Goal: Navigation & Orientation: Understand site structure

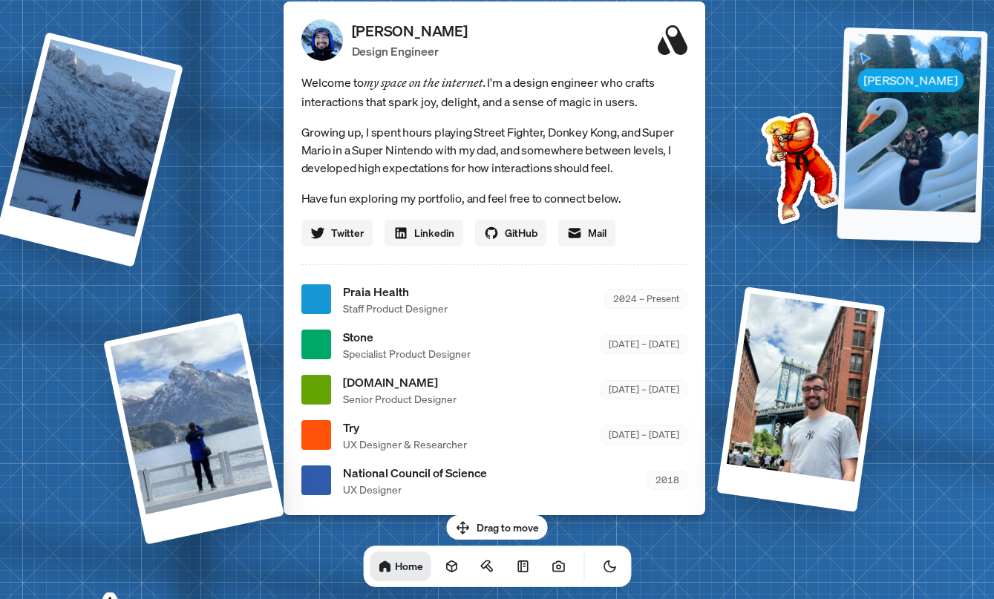
click at [875, 79] on div at bounding box center [911, 134] width 151 height 215
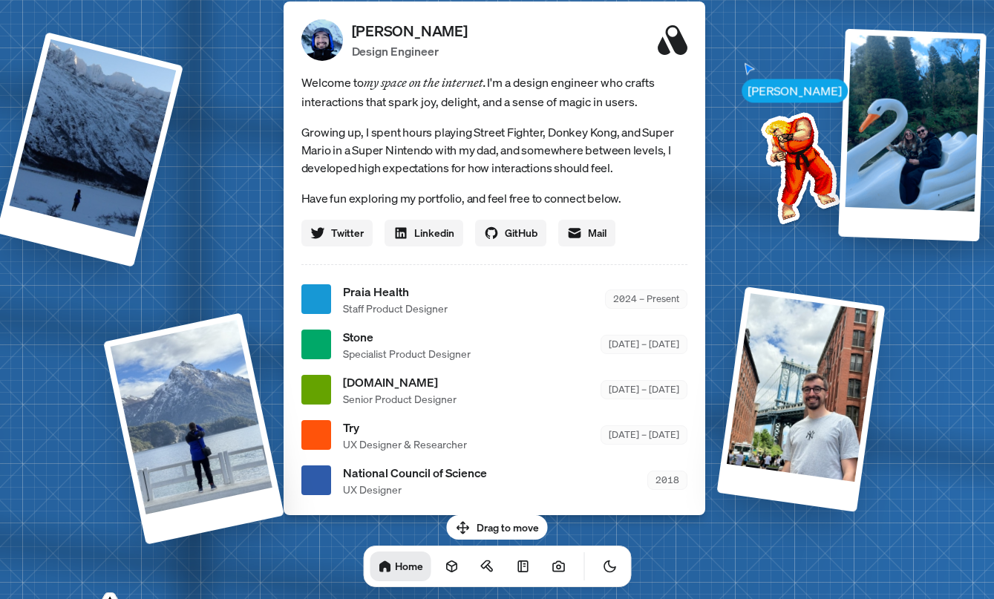
click at [491, 522] on div "Drag to move Home" at bounding box center [497, 551] width 292 height 72
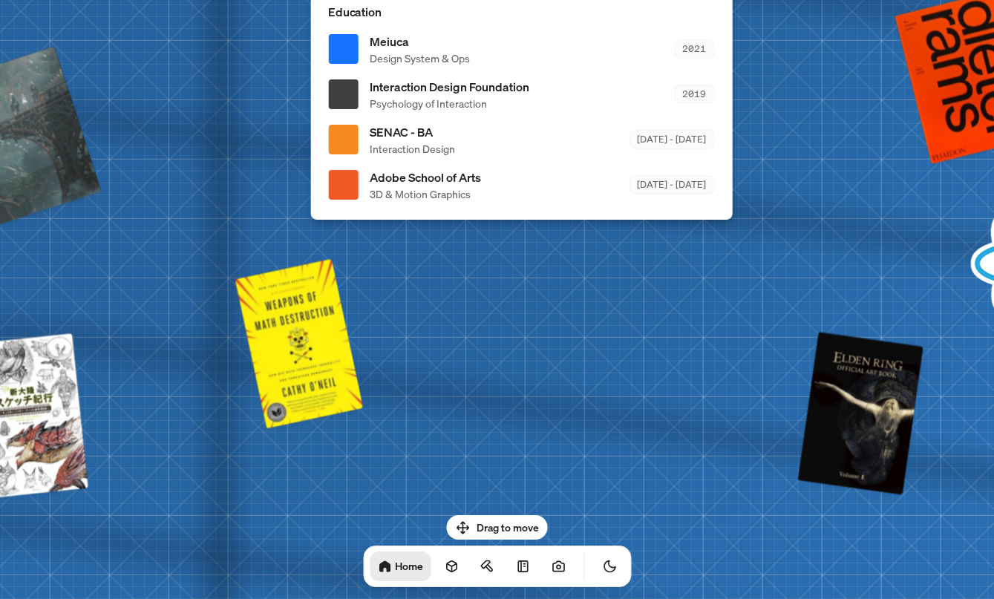
click at [485, 522] on div "Drag to move Home" at bounding box center [497, 551] width 292 height 72
drag, startPoint x: 474, startPoint y: 522, endPoint x: 613, endPoint y: 484, distance: 143.9
click at [613, 0] on body "[PERSON_NAME] [PERSON_NAME] Design Engineer Welcome to my space on the internet…" at bounding box center [497, 0] width 994 height 0
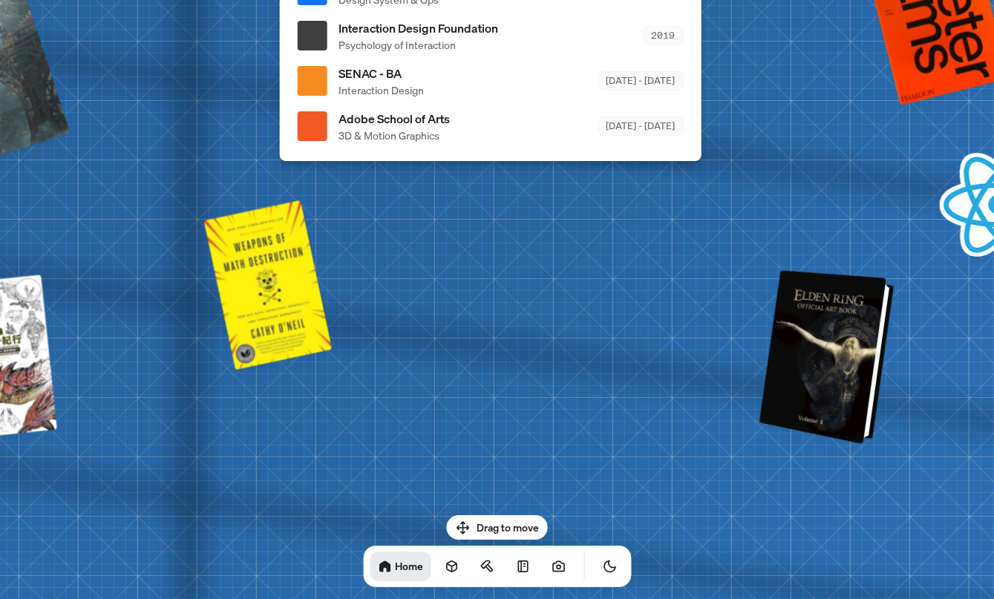
click at [767, 318] on div at bounding box center [828, 357] width 123 height 167
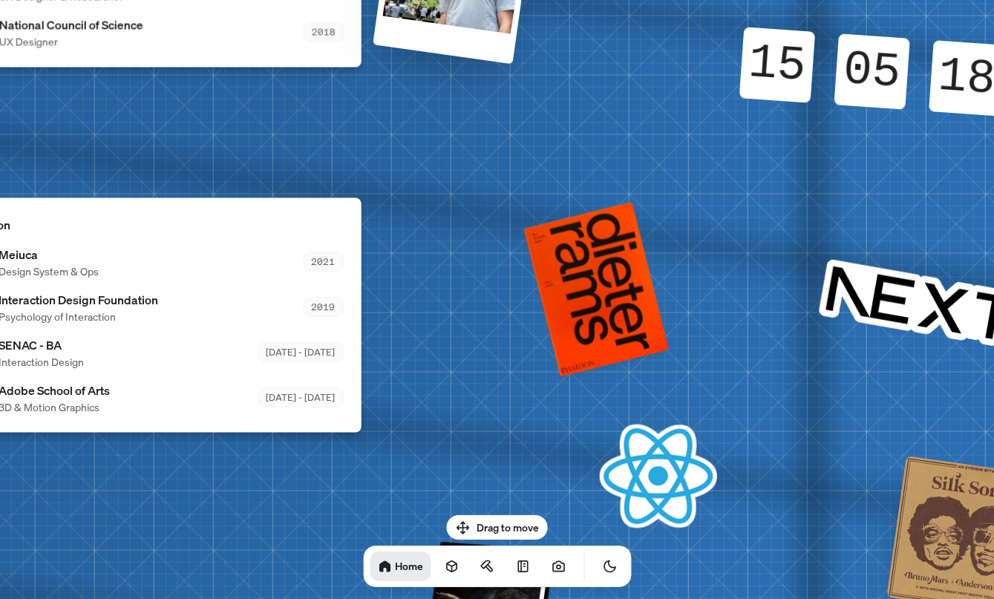
drag, startPoint x: 776, startPoint y: 323, endPoint x: 494, endPoint y: 599, distance: 394.7
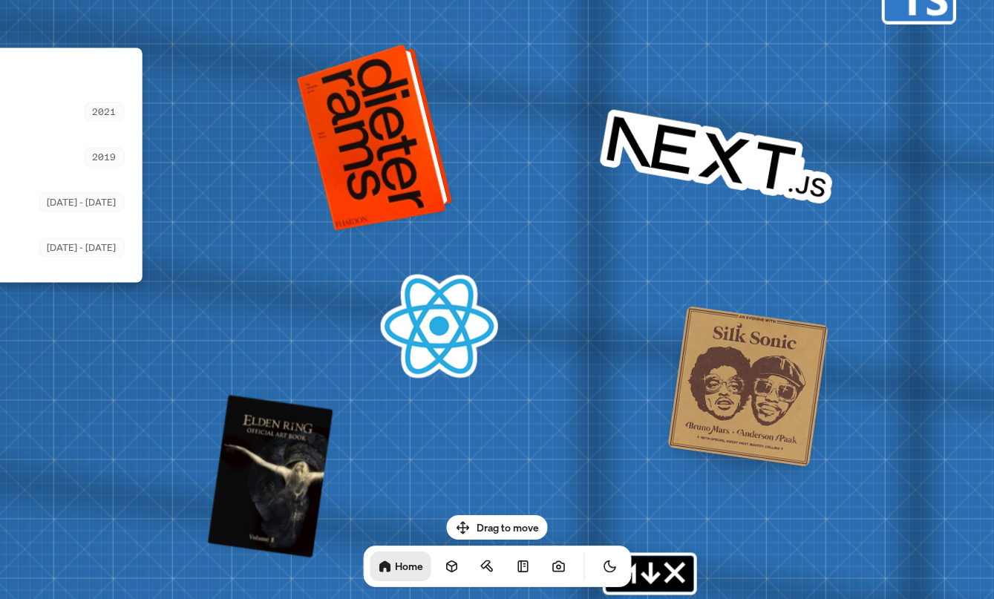
drag, startPoint x: 603, startPoint y: 331, endPoint x: 384, endPoint y: 182, distance: 264.9
click at [384, 182] on div at bounding box center [377, 136] width 144 height 180
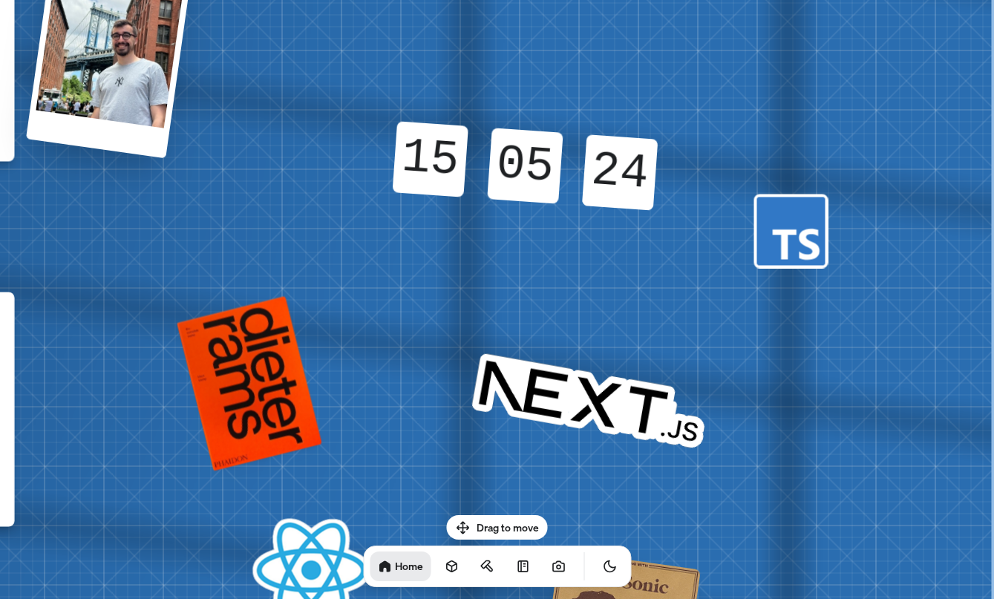
drag, startPoint x: 718, startPoint y: 374, endPoint x: 510, endPoint y: 618, distance: 321.1
click at [510, 0] on html "[PERSON_NAME] [PERSON_NAME] Design Engineer Welcome to my space on the internet…" at bounding box center [497, 0] width 994 height 0
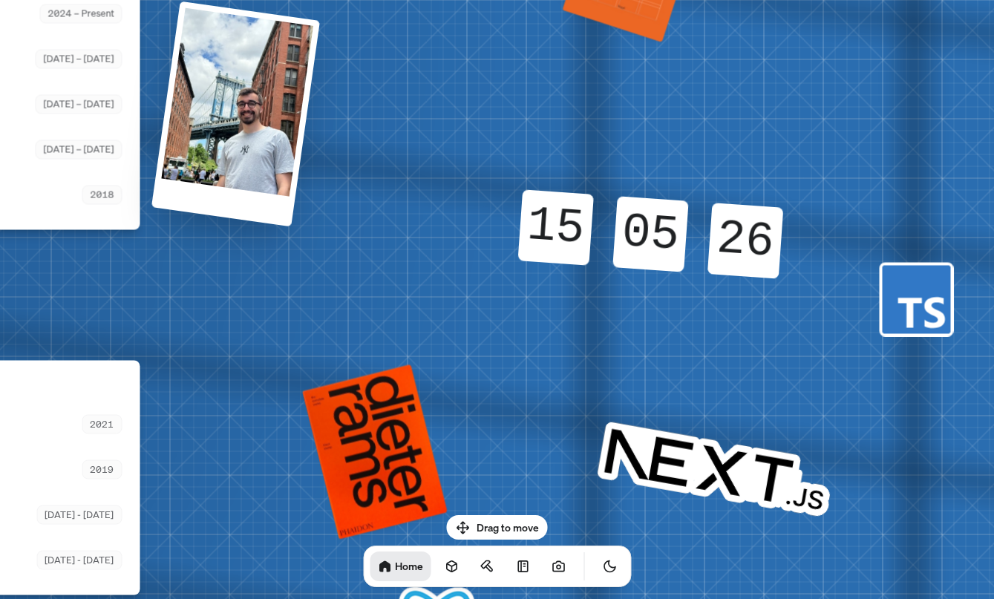
drag, startPoint x: 569, startPoint y: 402, endPoint x: 695, endPoint y: 470, distance: 142.8
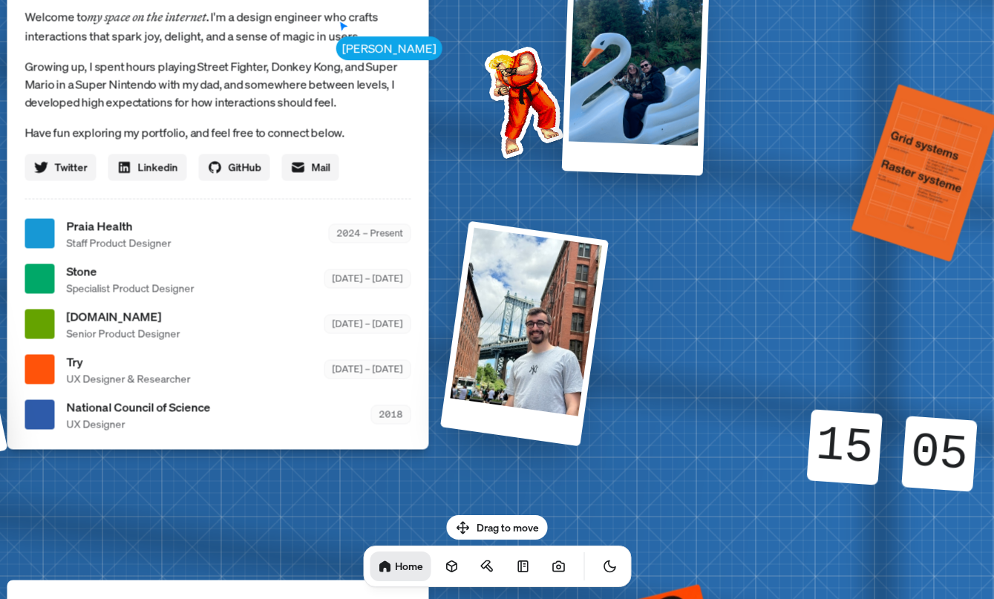
drag, startPoint x: 561, startPoint y: 234, endPoint x: 860, endPoint y: 461, distance: 375.5
click at [860, 461] on div "15" at bounding box center [844, 447] width 76 height 76
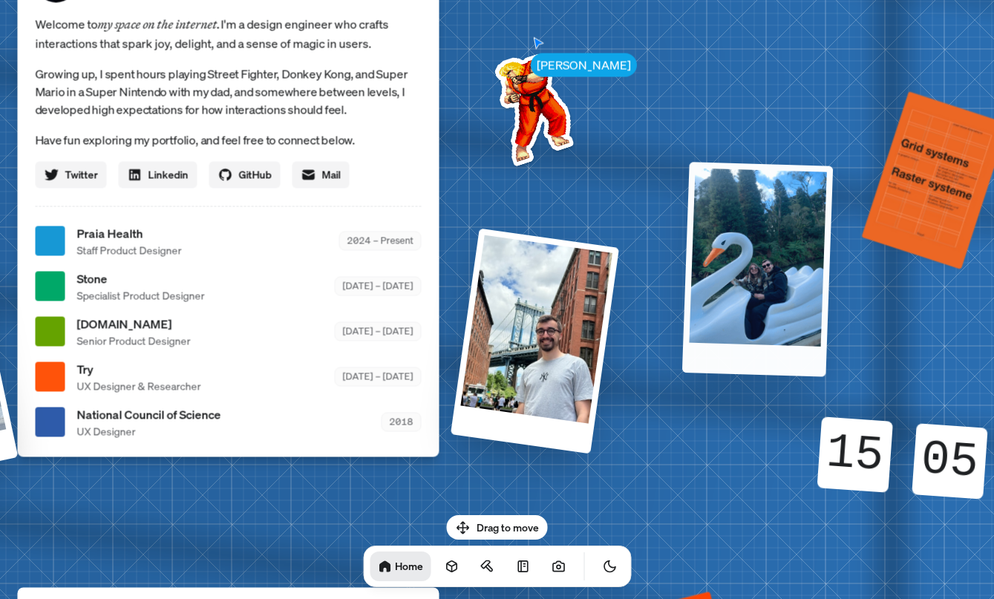
drag, startPoint x: 664, startPoint y: 134, endPoint x: 801, endPoint y: 365, distance: 268.8
click at [802, 368] on div at bounding box center [756, 269] width 151 height 214
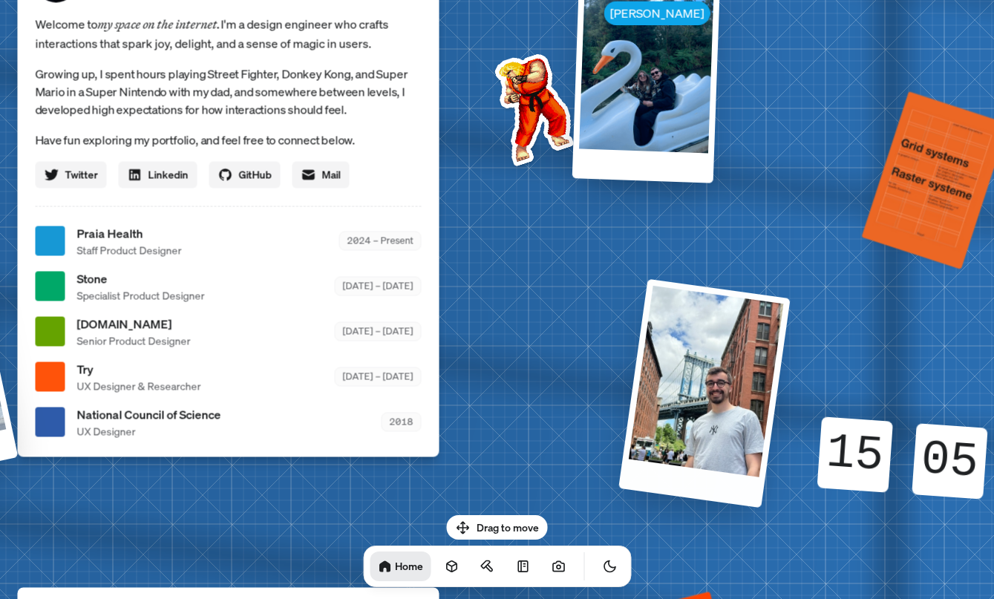
drag, startPoint x: 511, startPoint y: 304, endPoint x: 689, endPoint y: 332, distance: 180.3
click at [689, 332] on div at bounding box center [703, 392] width 171 height 229
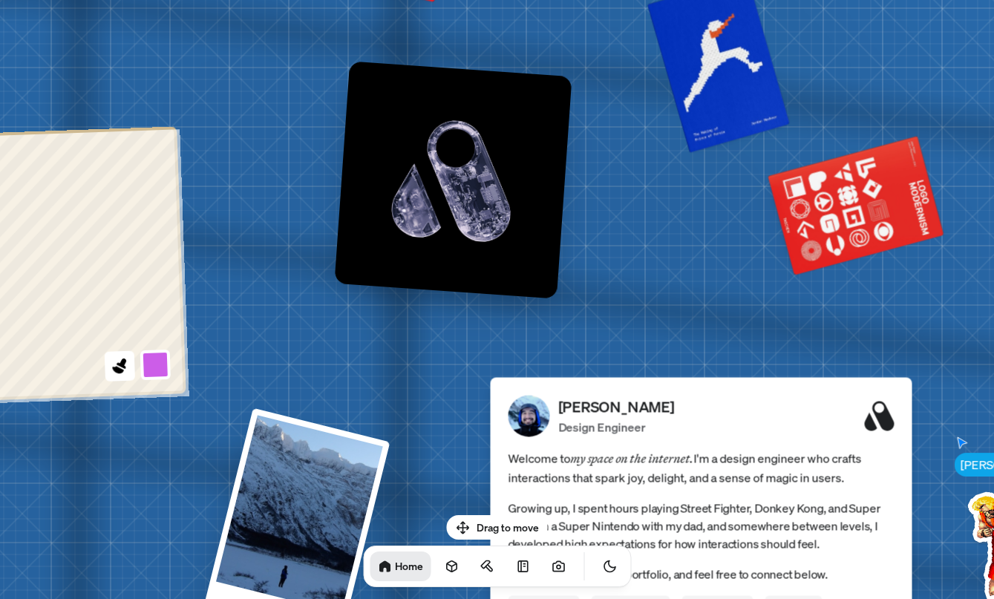
drag, startPoint x: 482, startPoint y: 184, endPoint x: 954, endPoint y: 617, distance: 641.4
click at [954, 0] on html "[PERSON_NAME] [PERSON_NAME] Design Engineer Welcome to my space on the internet…" at bounding box center [497, 0] width 994 height 0
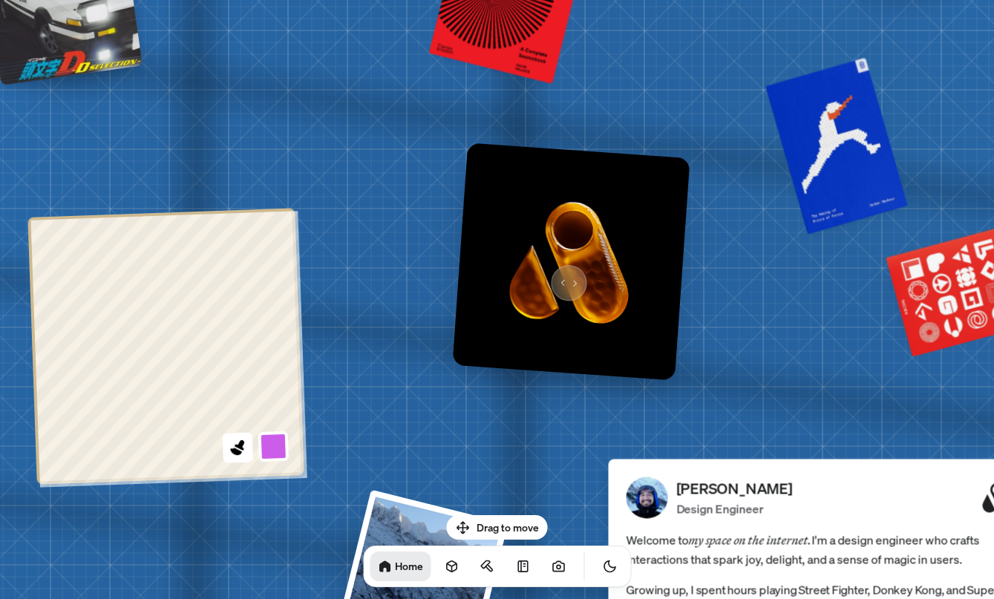
drag, startPoint x: 446, startPoint y: 194, endPoint x: 561, endPoint y: 275, distance: 140.6
click at [561, 275] on img at bounding box center [570, 260] width 237 height 237
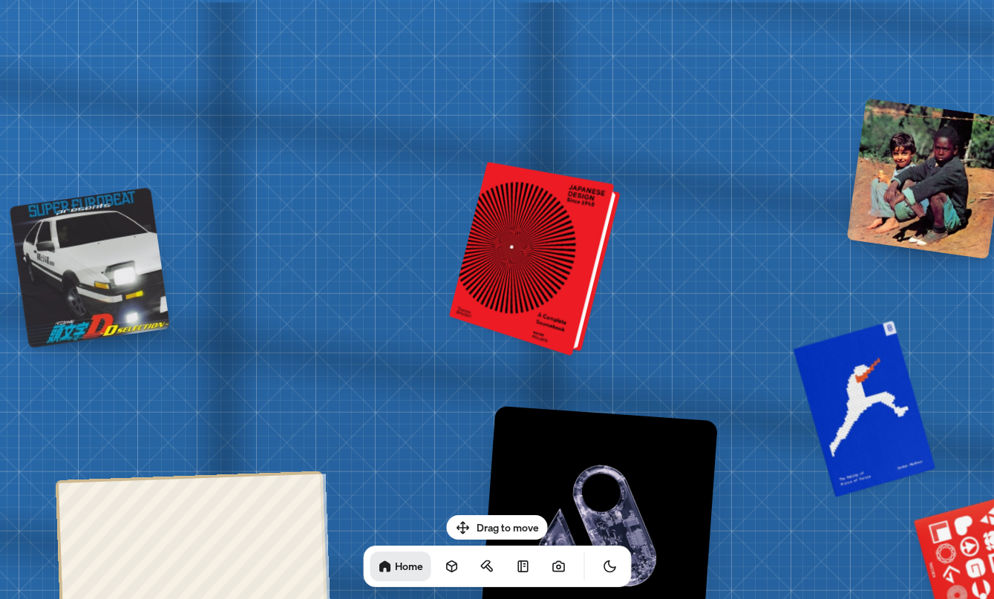
drag, startPoint x: 527, startPoint y: 166, endPoint x: 548, endPoint y: 243, distance: 79.9
click at [548, 243] on div at bounding box center [537, 259] width 160 height 187
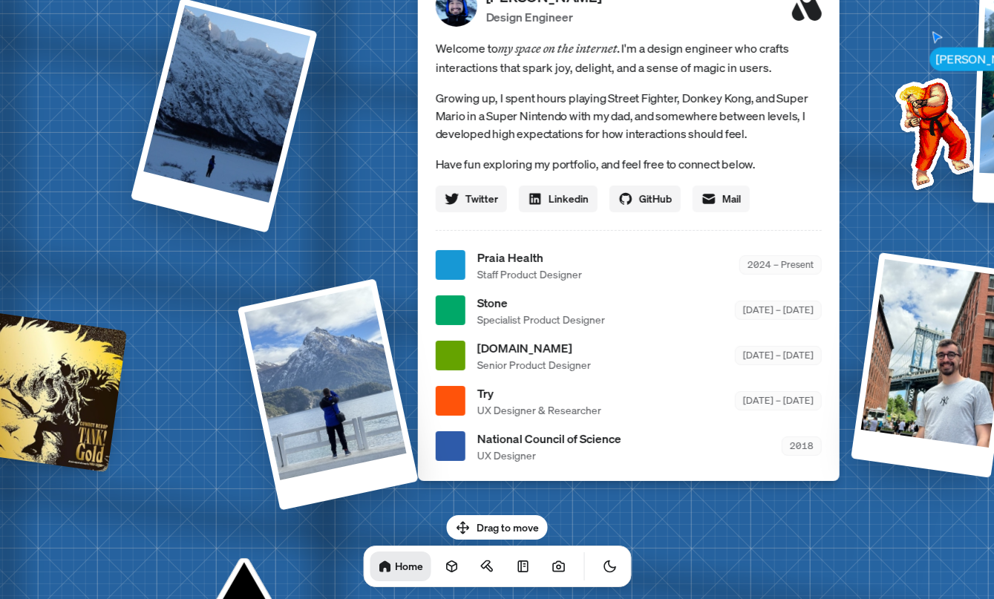
click at [714, 208] on link "Mail" at bounding box center [720, 198] width 57 height 27
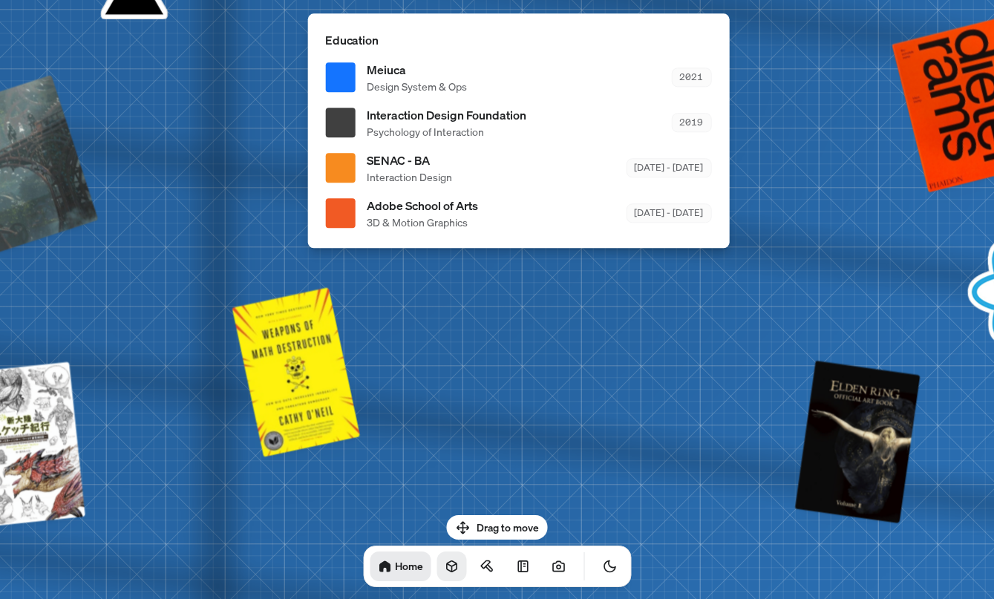
click at [446, 566] on icon at bounding box center [451, 566] width 10 height 11
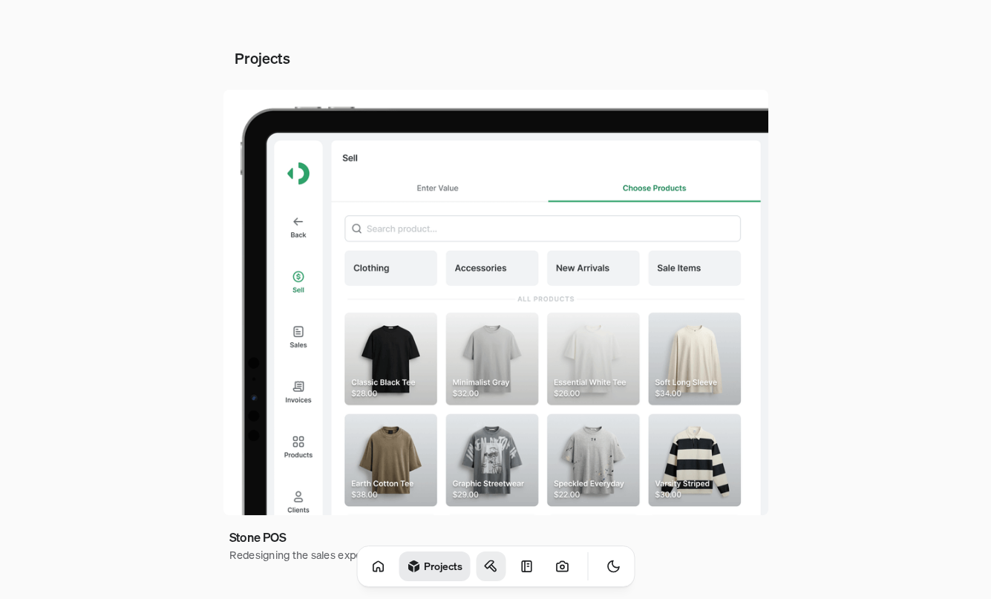
click at [483, 559] on icon at bounding box center [490, 566] width 15 height 15
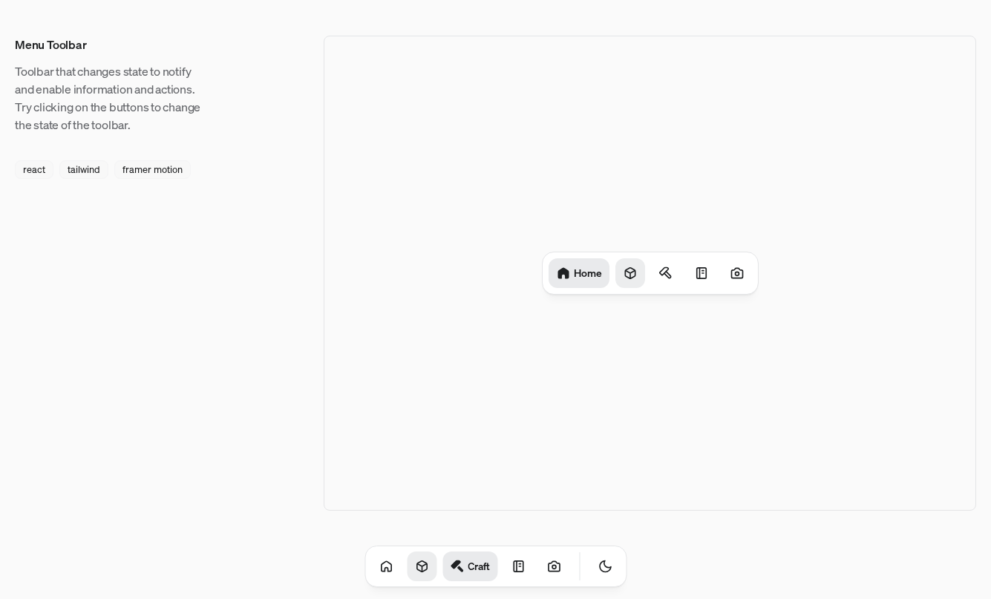
click at [626, 278] on icon at bounding box center [630, 273] width 15 height 15
drag, startPoint x: 419, startPoint y: 247, endPoint x: 514, endPoint y: 395, distance: 175.6
click at [514, 396] on div "Projects" at bounding box center [650, 273] width 652 height 475
click at [39, 174] on div "react" at bounding box center [34, 169] width 39 height 19
click at [38, 169] on div "react" at bounding box center [34, 169] width 39 height 19
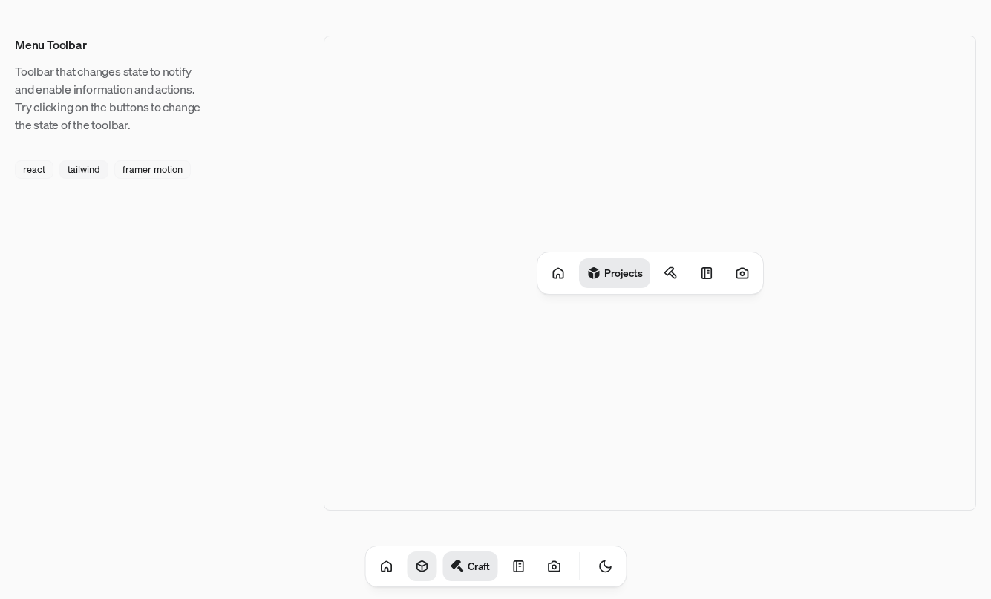
click at [79, 163] on div "tailwind" at bounding box center [83, 169] width 49 height 19
click at [114, 95] on p "Toolbar that changes state to notify and enable information and actions. Try cl…" at bounding box center [110, 97] width 190 height 71
click at [715, 275] on div at bounding box center [707, 273] width 30 height 30
click at [727, 281] on div at bounding box center [737, 273] width 30 height 30
click at [511, 566] on icon at bounding box center [518, 566] width 15 height 15
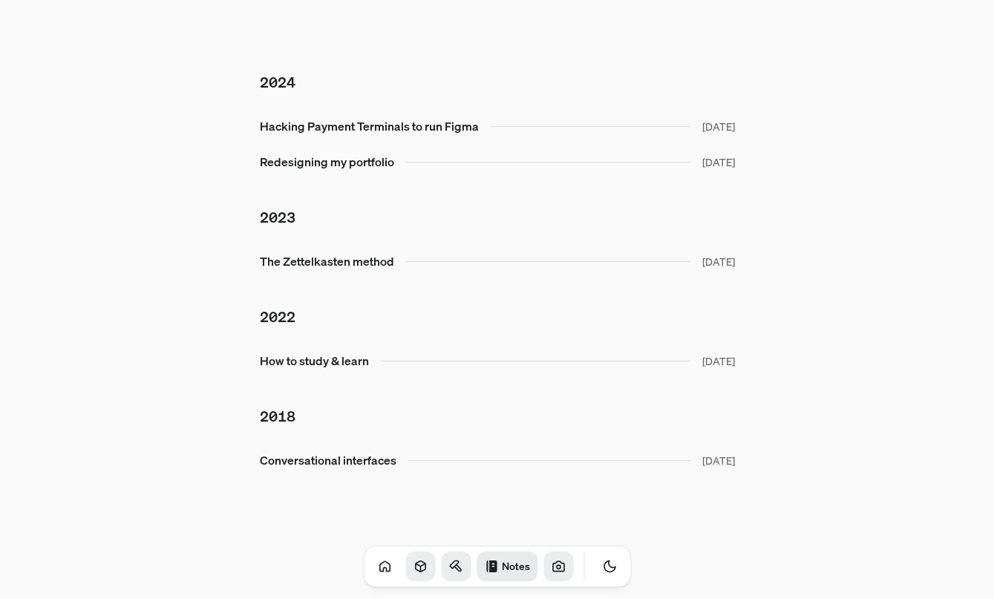
click at [551, 572] on icon at bounding box center [558, 566] width 15 height 15
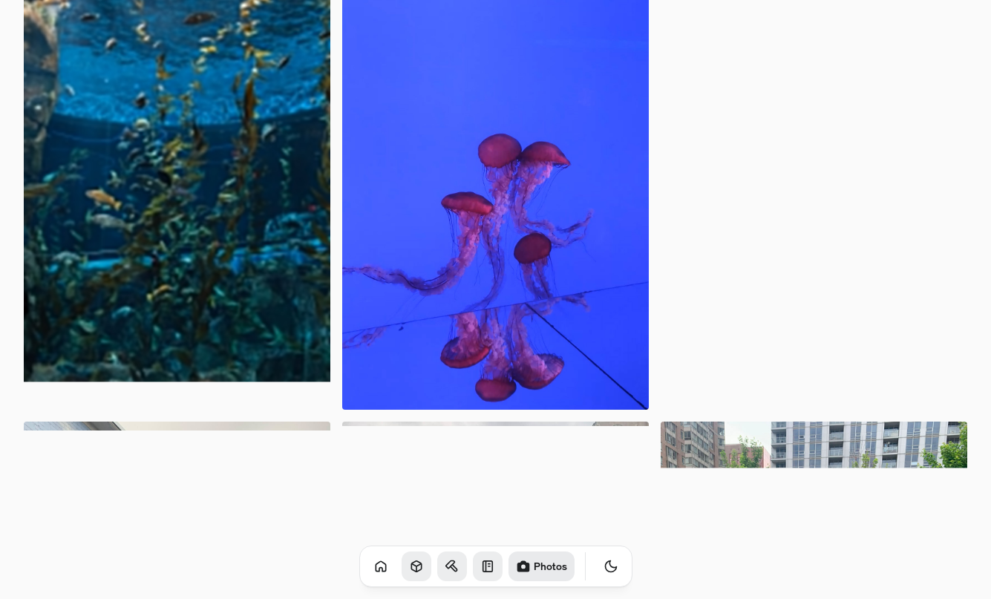
scroll to position [5298, 0]
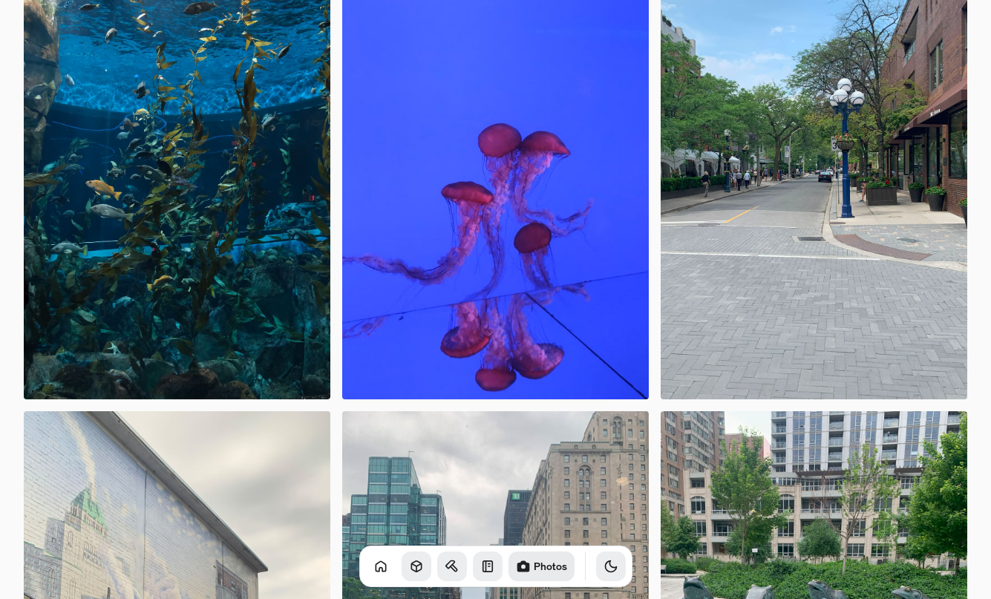
click at [603, 568] on icon "Toggle Theme" at bounding box center [610, 566] width 15 height 15
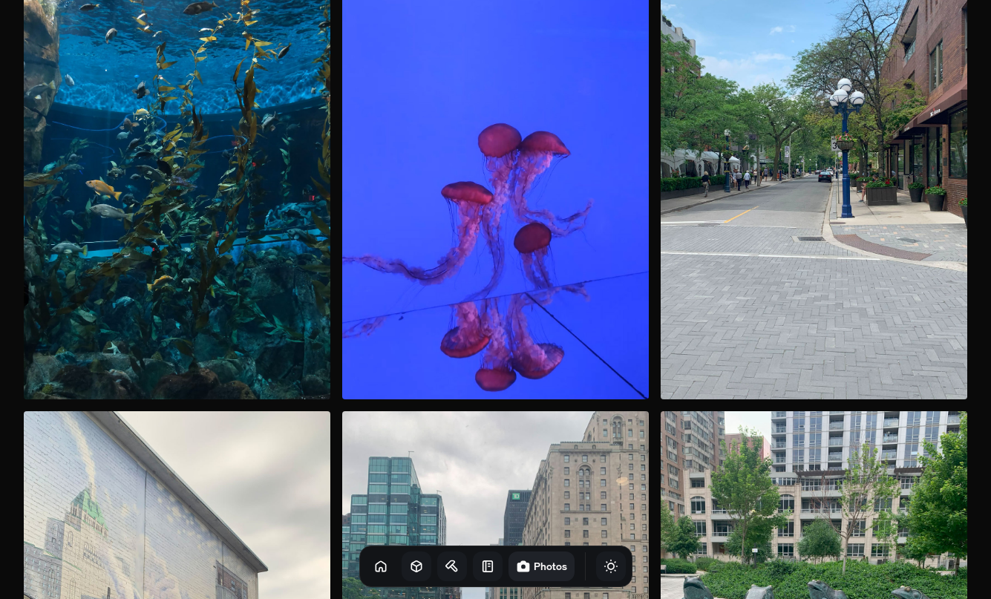
click at [603, 568] on icon "Toggle Theme" at bounding box center [610, 566] width 15 height 15
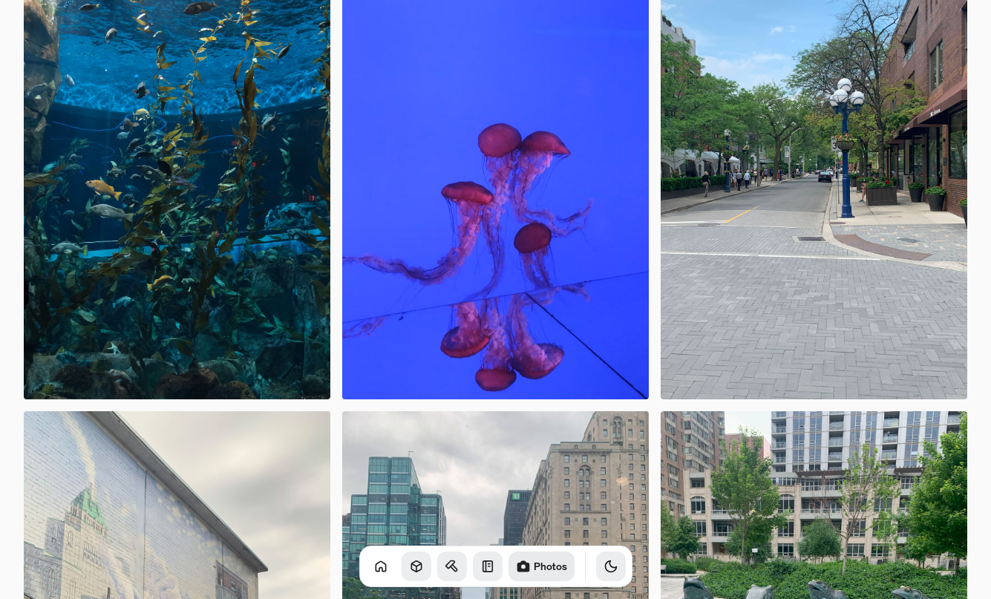
click at [0, 0] on button "Toggle Audio" at bounding box center [0, 0] width 0 height 0
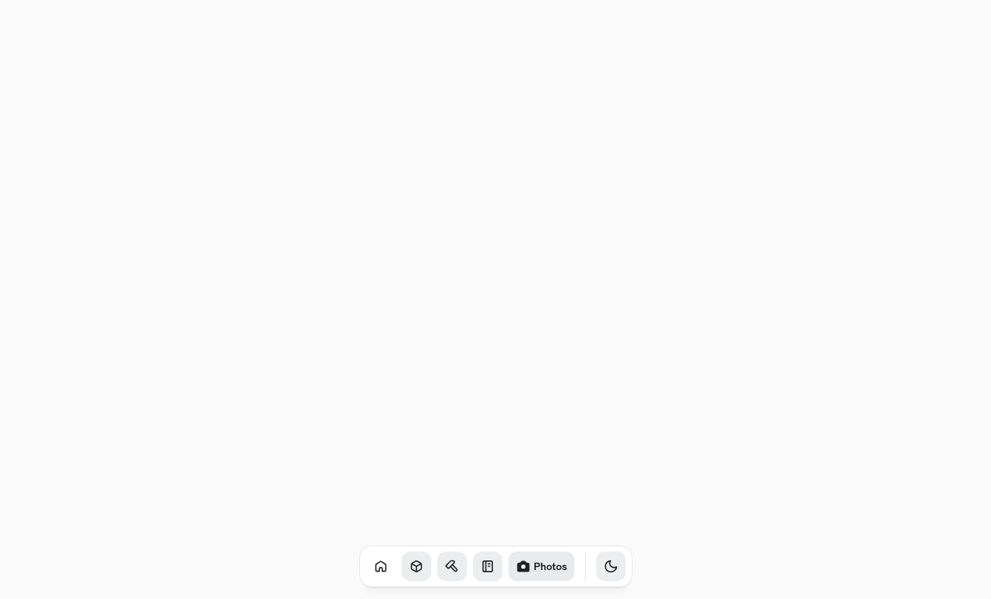
scroll to position [0, 0]
